Goal: Use online tool/utility: Utilize a website feature to perform a specific function

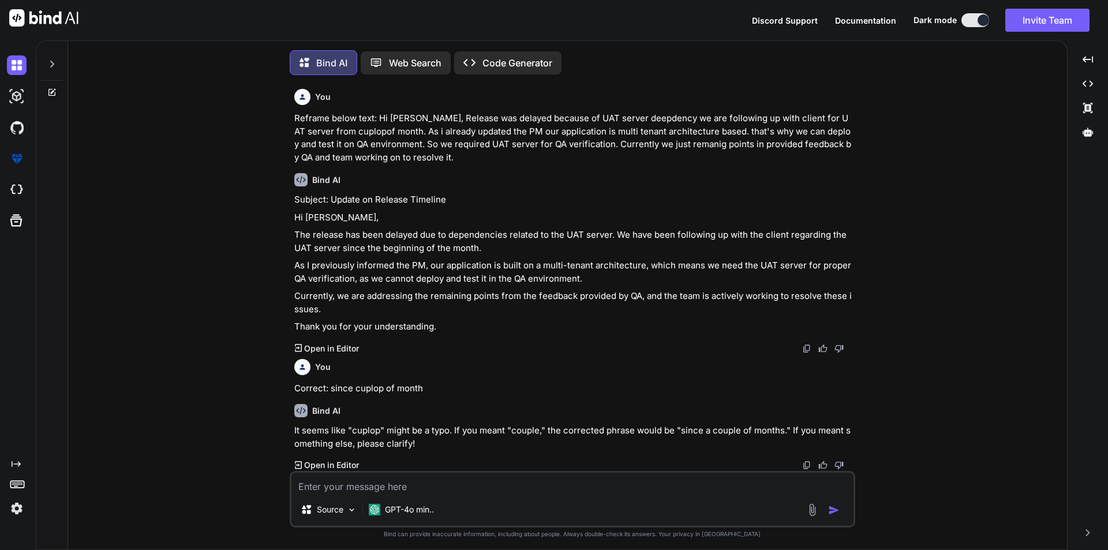
scroll to position [6, 0]
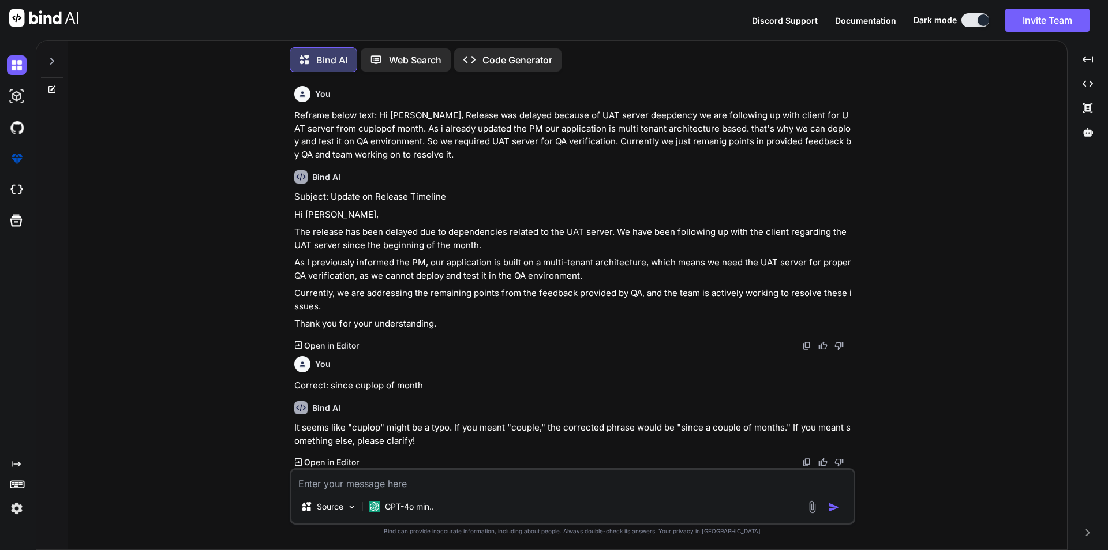
click at [380, 486] on textarea at bounding box center [573, 480] width 562 height 21
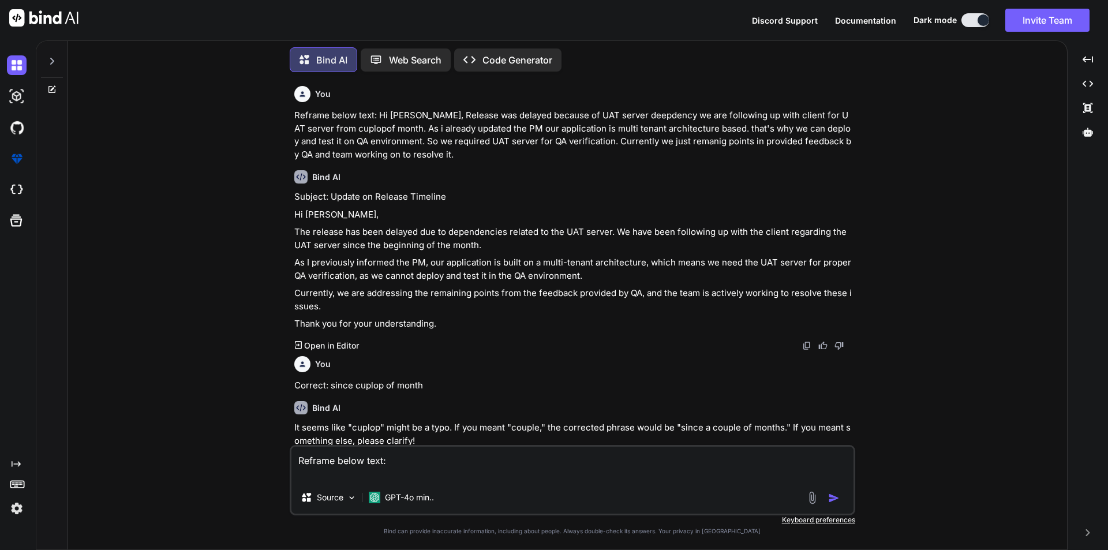
paste textarea "Hi Team, We have provided you access to uploade the Power BI data and prepared …"
type textarea "Reframe below text: Hi Team, We have provided you access to uploade the Power B…"
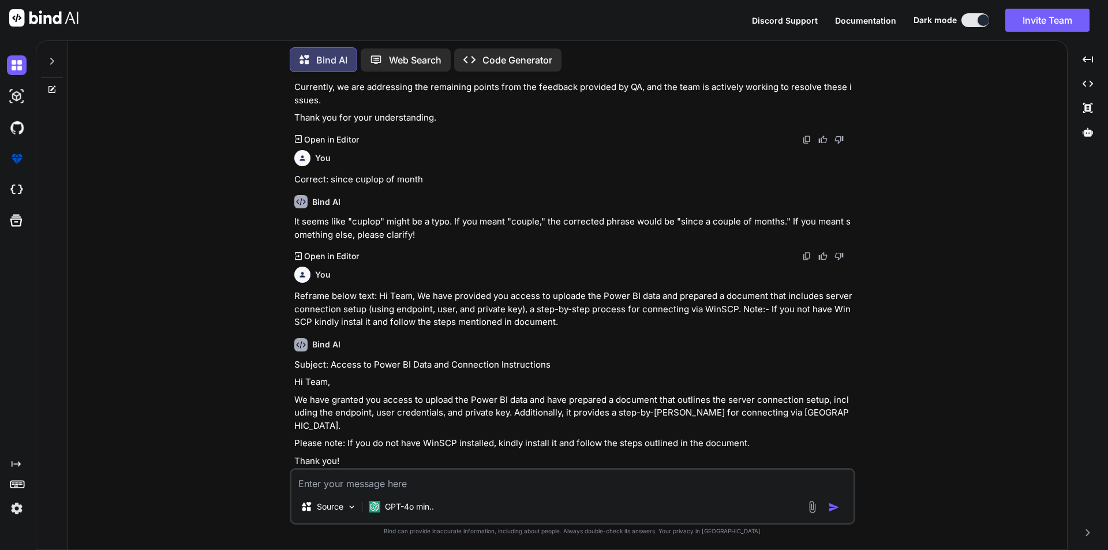
scroll to position [214, 0]
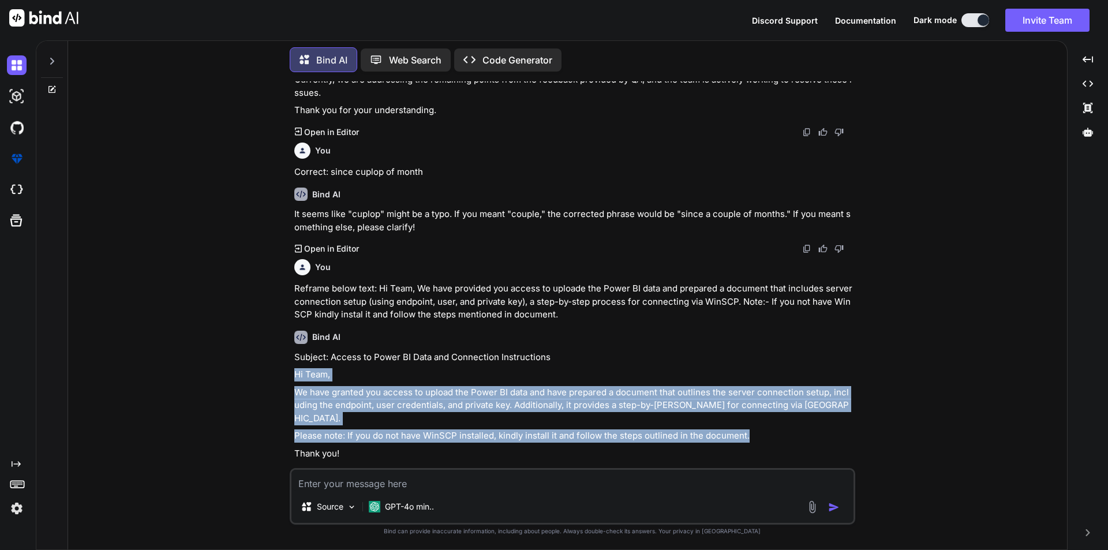
drag, startPoint x: 749, startPoint y: 425, endPoint x: 268, endPoint y: 377, distance: 483.2
click at [268, 377] on div "You Reframe below text: Hi Sir, Release was delayed because of UAT server deepd…" at bounding box center [572, 315] width 990 height 468
copy div "Hi Team, We have granted you access to upload the Power BI data and have prepar…"
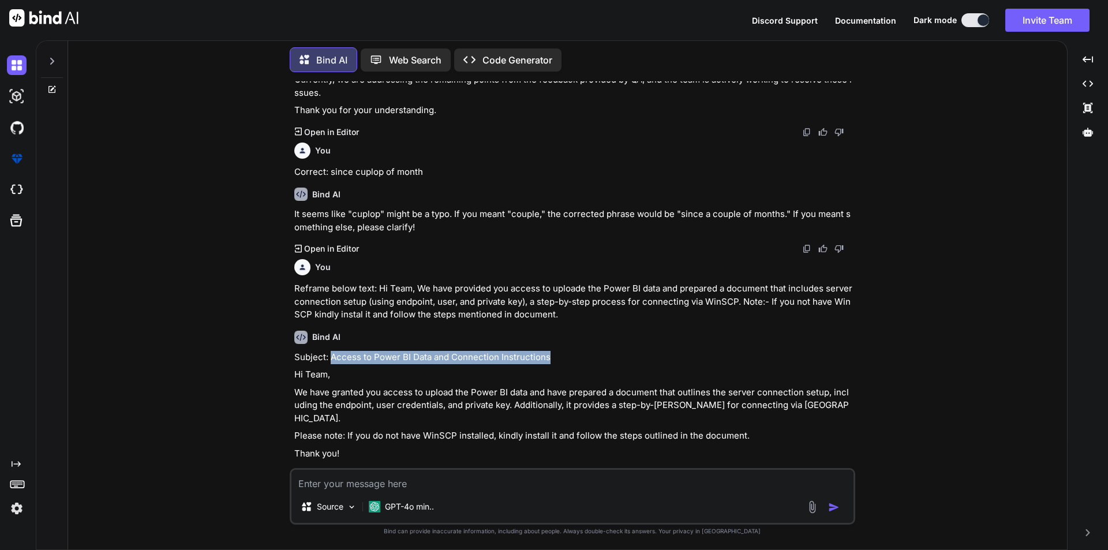
drag, startPoint x: 330, startPoint y: 356, endPoint x: 552, endPoint y: 357, distance: 221.7
click at [552, 357] on p "Subject: Access to Power BI Data and Connection Instructions" at bounding box center [573, 357] width 559 height 13
copy p "Access to Power BI Data and Connection Instructions"
click at [371, 484] on textarea at bounding box center [573, 480] width 562 height 21
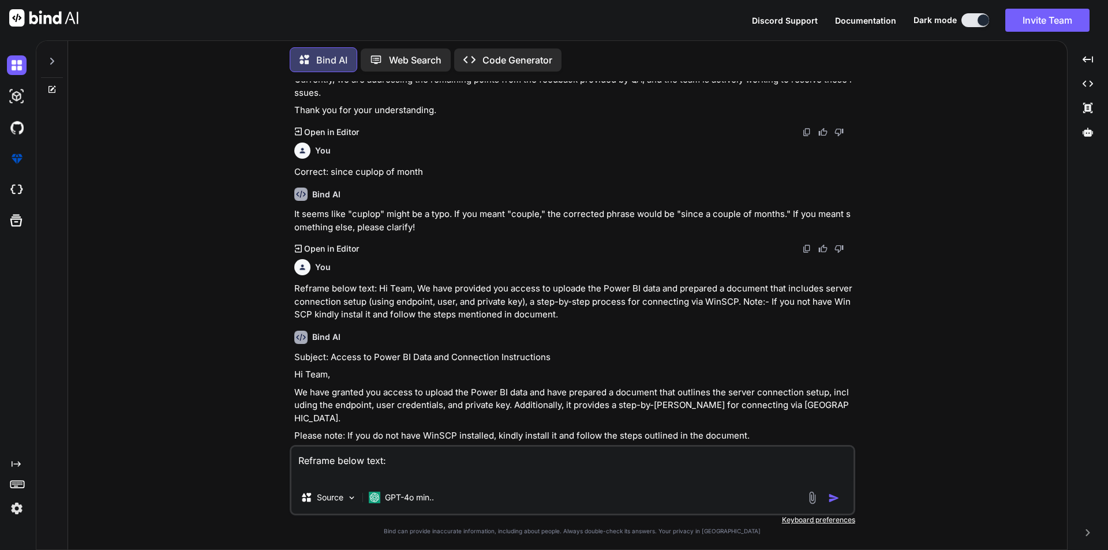
paste textarea "I will be send you PPK file separate email"
type textarea "Reframe below text: I will be send you PPK file separate email"
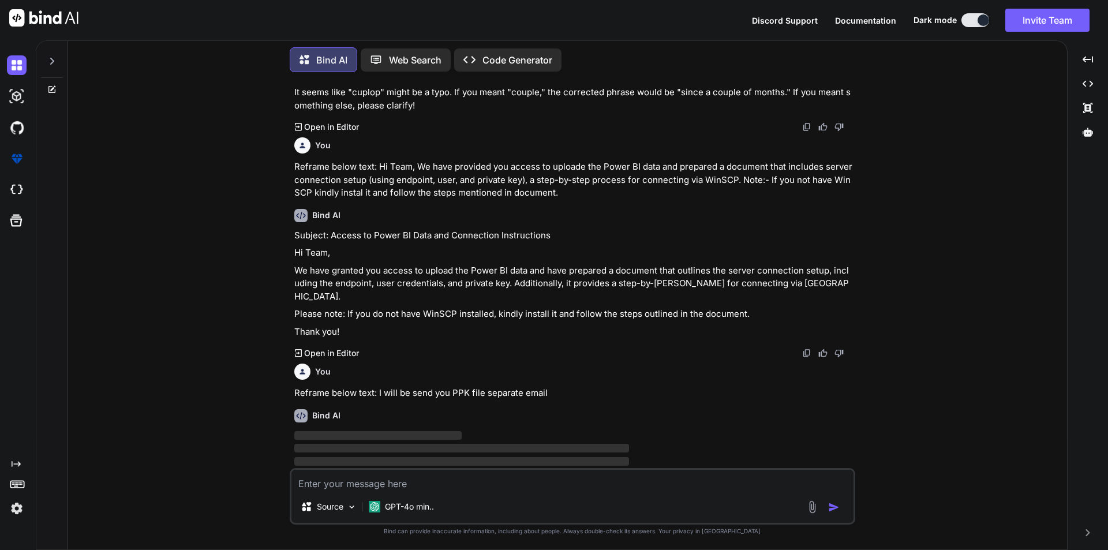
drag, startPoint x: 309, startPoint y: 181, endPoint x: 524, endPoint y: 88, distance: 233.8
click at [320, 171] on p "Reframe below text: Hi Team, We have provided you access to uploade the Power B…" at bounding box center [573, 179] width 559 height 39
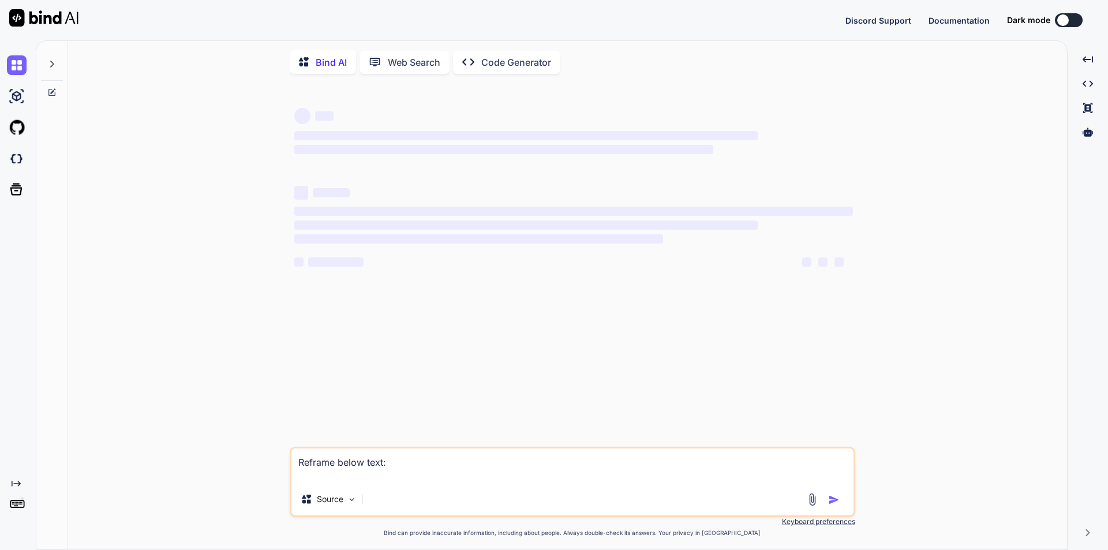
click at [352, 463] on textarea "Reframe below text:" at bounding box center [573, 466] width 562 height 35
type textarea "x"
click at [395, 462] on textarea "Reframe below text:" at bounding box center [573, 466] width 562 height 35
type textarea "Reframe below text:I will be send you PPK file separate email"
type textarea "x"
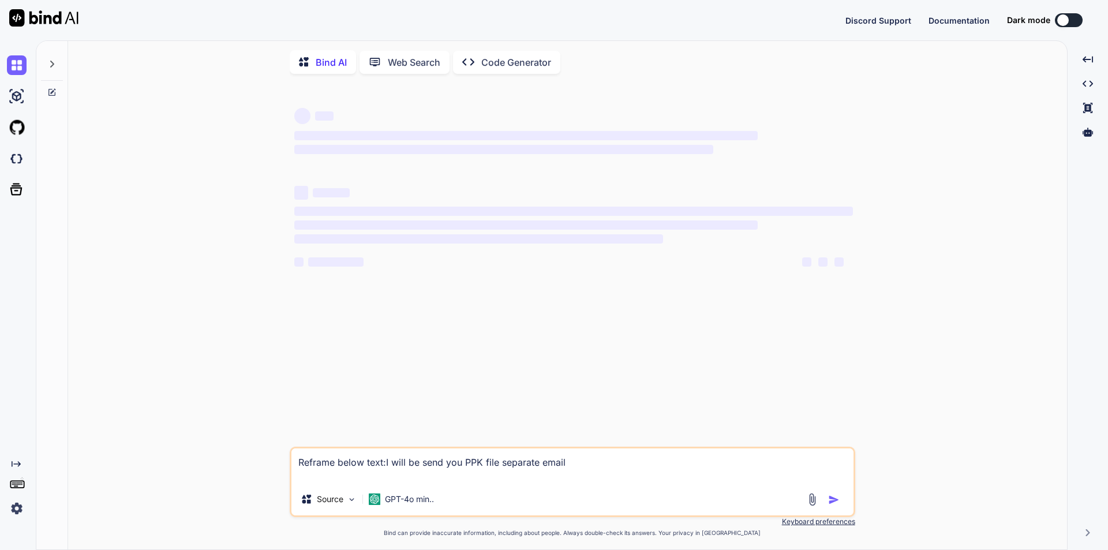
type textarea "Reframe below text:I will be send you PPK file separate email"
type textarea "x"
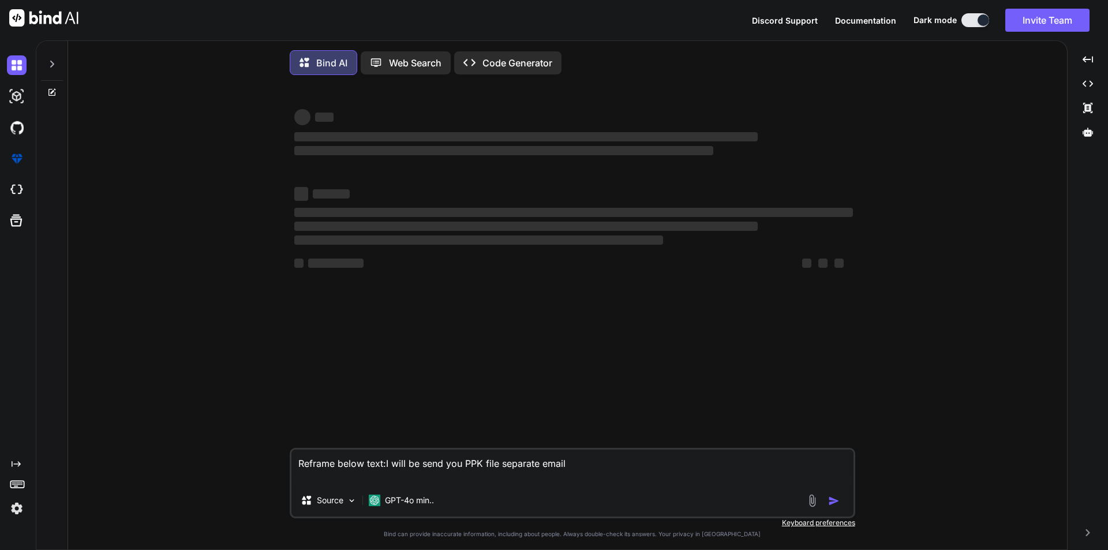
click at [581, 470] on textarea "Reframe below text:I will be send you PPK file separate email" at bounding box center [573, 467] width 562 height 35
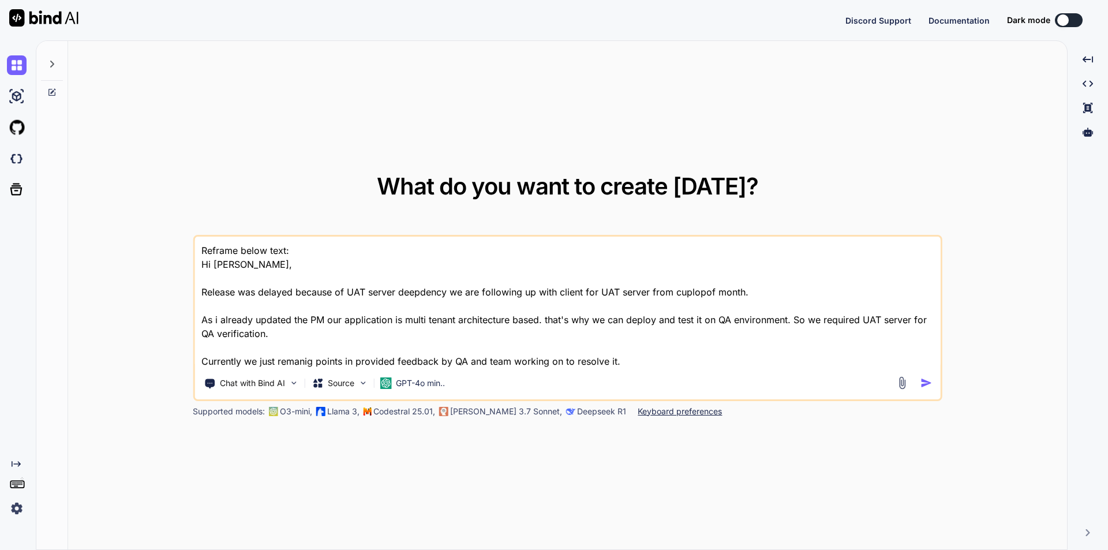
type textarea "x"
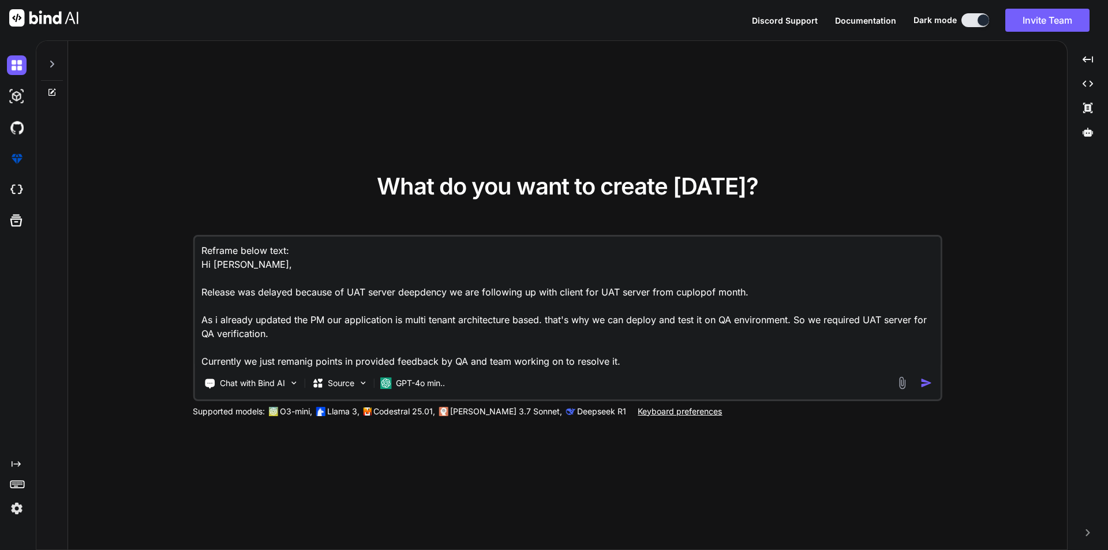
drag, startPoint x: 627, startPoint y: 368, endPoint x: 213, endPoint y: 260, distance: 428.4
click at [213, 260] on div "Reframe below text: Hi Sir, Release was delayed because of UAT server deepdency…" at bounding box center [568, 318] width 750 height 166
drag, startPoint x: 203, startPoint y: 249, endPoint x: 232, endPoint y: 275, distance: 39.6
click at [232, 275] on textarea "Reframe below text: Hi Sir, Release was delayed because of UAT server deepdency…" at bounding box center [568, 303] width 746 height 132
click at [225, 276] on textarea "Reframe below text: Hi Sir, Release was delayed because of UAT server deepdency…" at bounding box center [568, 303] width 746 height 132
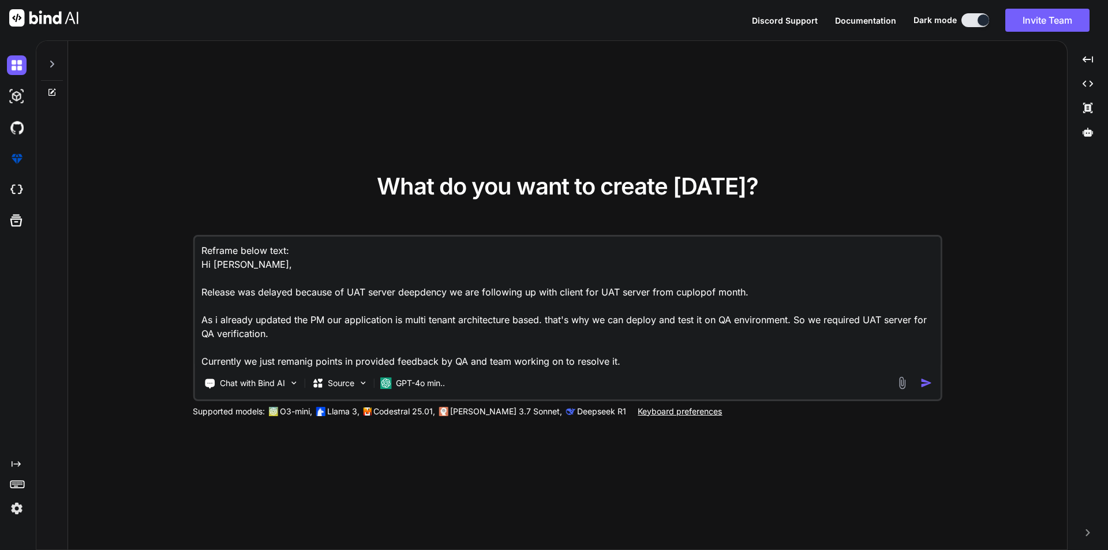
drag, startPoint x: 199, startPoint y: 263, endPoint x: 664, endPoint y: 361, distance: 476.0
click at [664, 361] on textarea "Reframe below text: Hi Sir, Release was delayed because of UAT server deepdency…" at bounding box center [568, 303] width 746 height 132
type textarea "Reframe below text:"
type textarea "x"
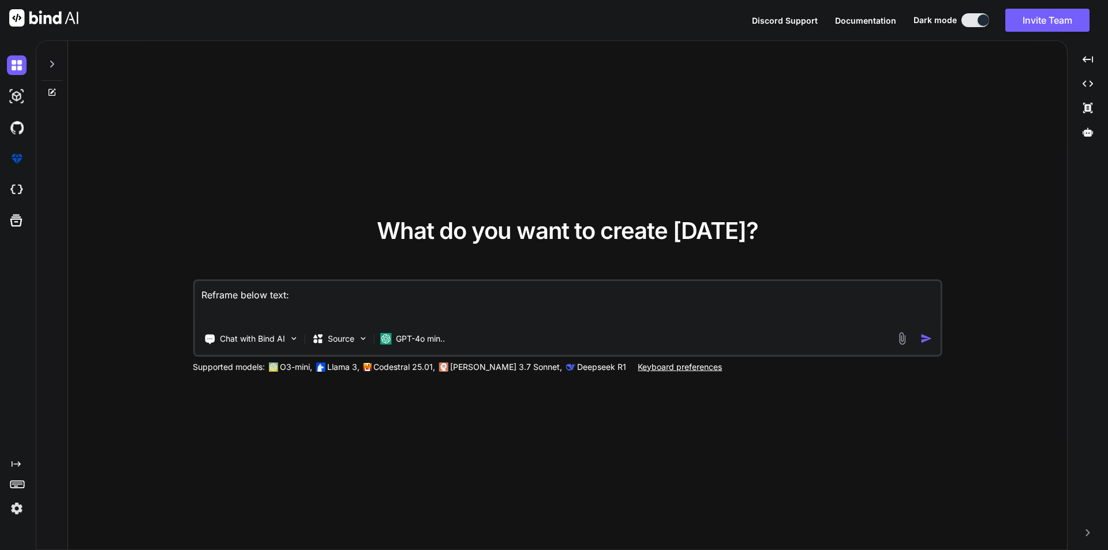
paste textarea "I will be send you PPK file separate email"
type textarea "Reframe below text: I will be send you PPK file separate email"
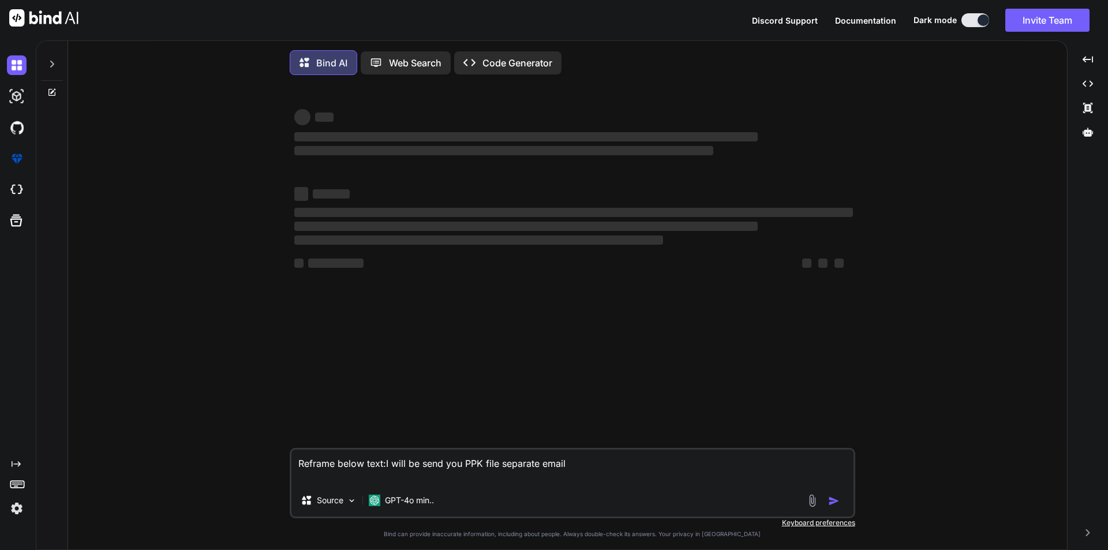
type textarea "x"
click at [827, 503] on div at bounding box center [825, 500] width 39 height 13
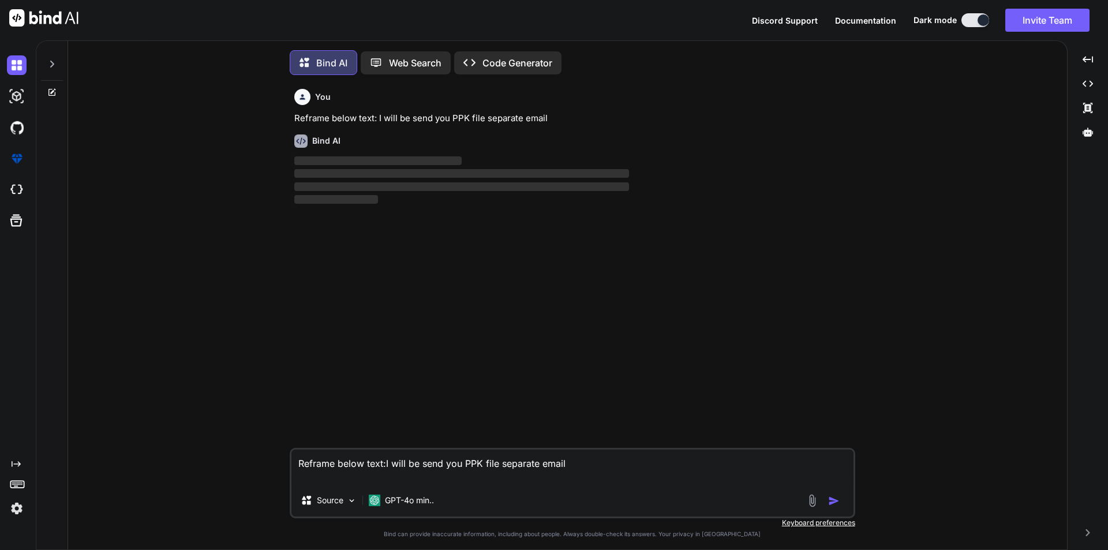
scroll to position [6, 0]
